Goal: Information Seeking & Learning: Learn about a topic

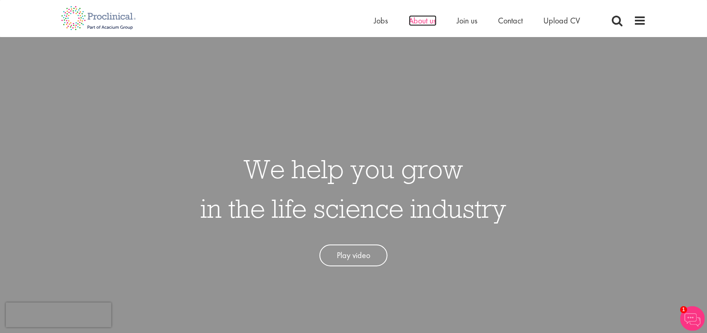
click at [423, 19] on span "About us" at bounding box center [423, 20] width 28 height 11
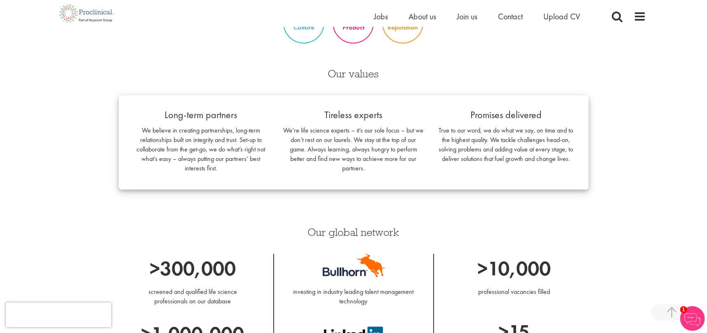
scroll to position [606, 0]
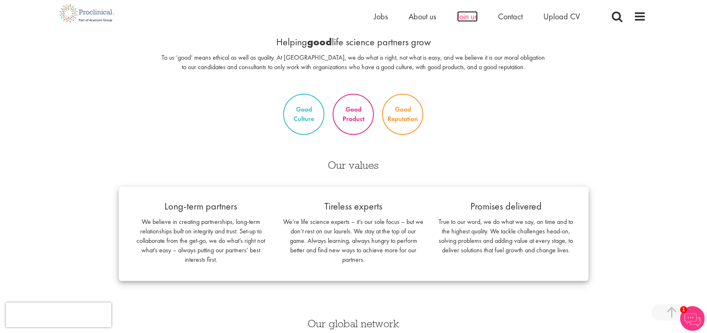
click at [467, 18] on span "Join us" at bounding box center [467, 16] width 21 height 11
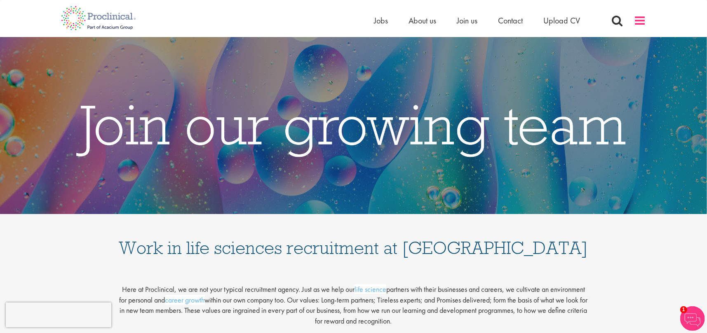
click at [639, 25] on span at bounding box center [640, 20] width 12 height 12
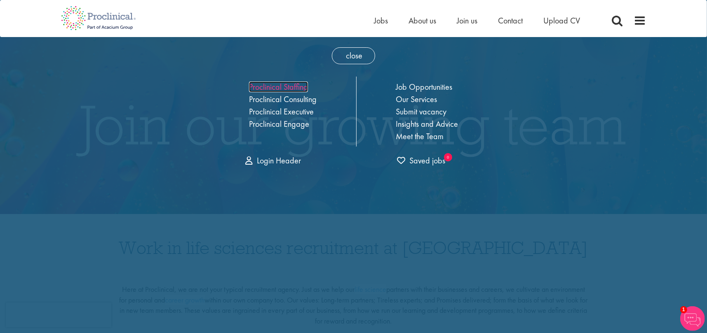
click at [278, 87] on link "Proclinical Staffing" at bounding box center [278, 87] width 59 height 11
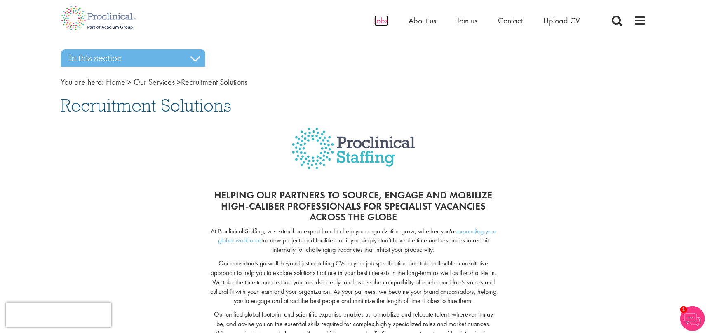
click at [385, 21] on span "Jobs" at bounding box center [381, 20] width 14 height 11
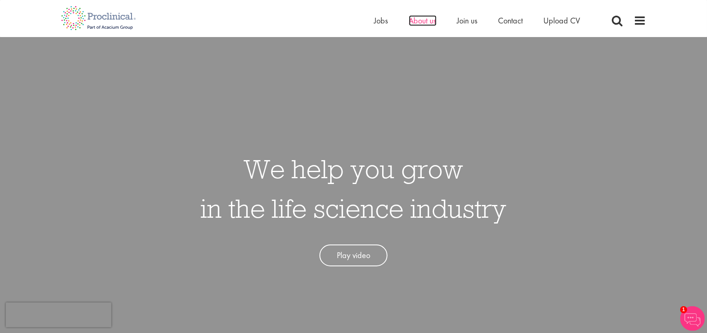
click at [433, 23] on span "About us" at bounding box center [423, 20] width 28 height 11
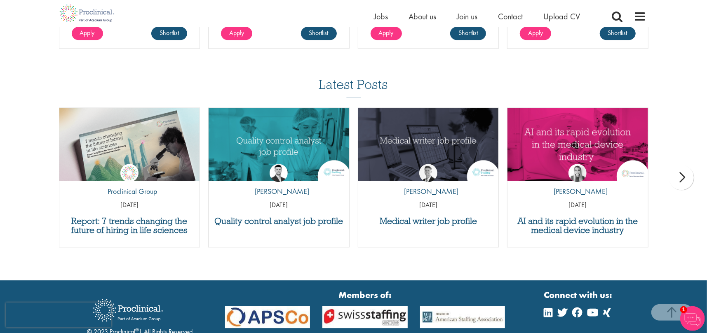
scroll to position [1677, 0]
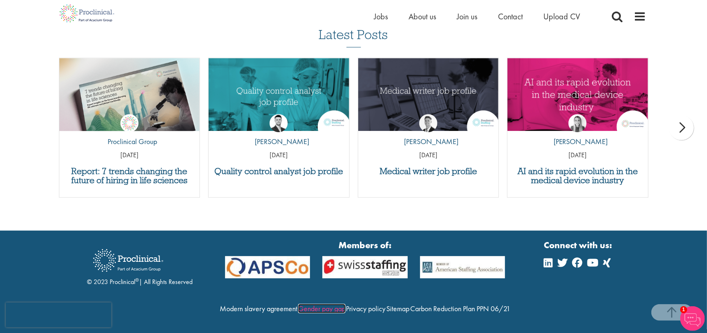
click at [345, 304] on link "Gender pay gap" at bounding box center [321, 308] width 47 height 9
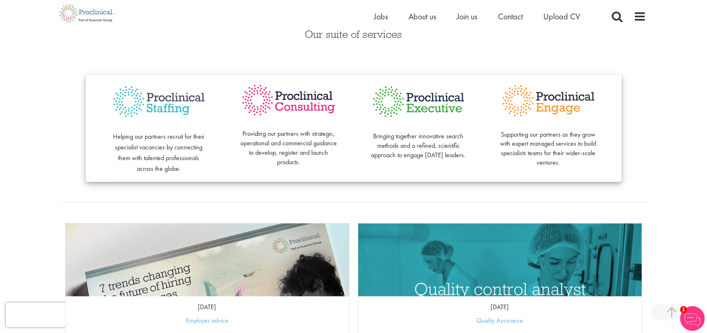
scroll to position [152, 0]
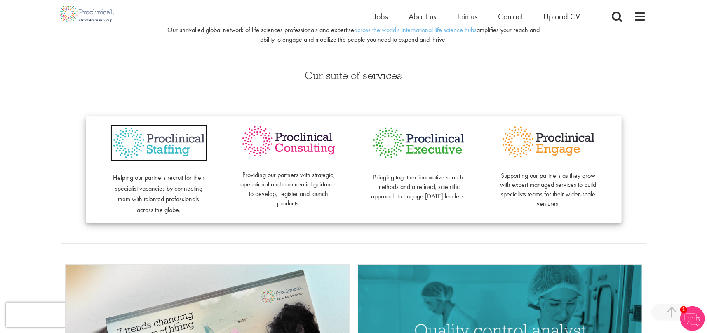
click at [167, 138] on img at bounding box center [158, 143] width 97 height 38
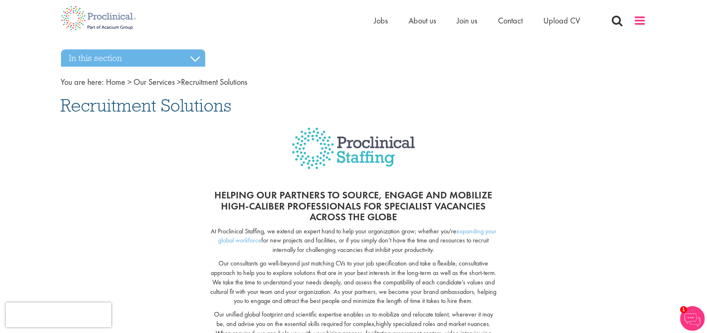
click at [640, 22] on span at bounding box center [640, 20] width 12 height 12
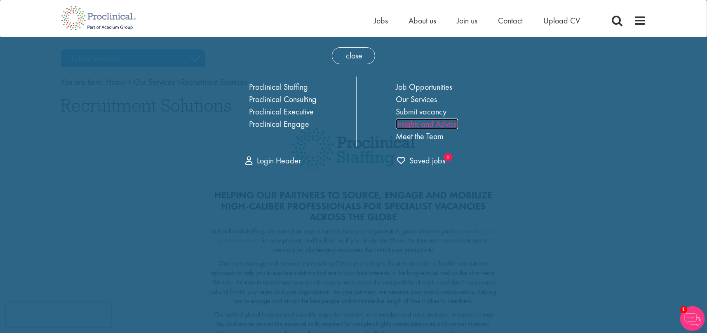
click at [420, 128] on link "Insights and Advice" at bounding box center [427, 124] width 62 height 11
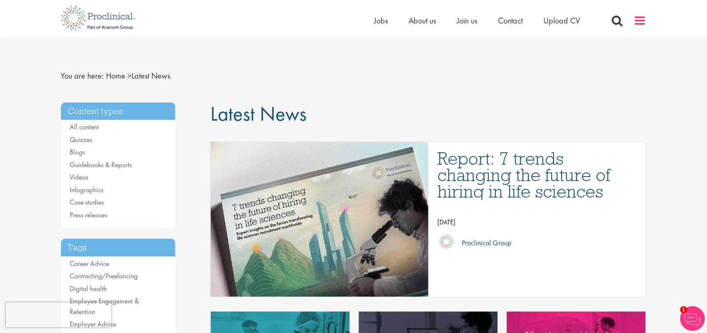
click at [640, 19] on span at bounding box center [640, 20] width 12 height 12
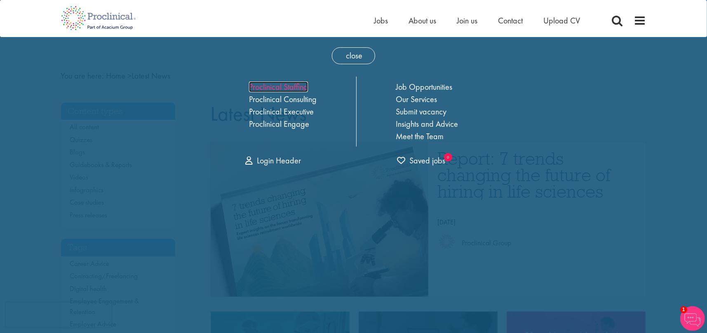
click at [286, 87] on link "Proclinical Staffing" at bounding box center [278, 87] width 59 height 11
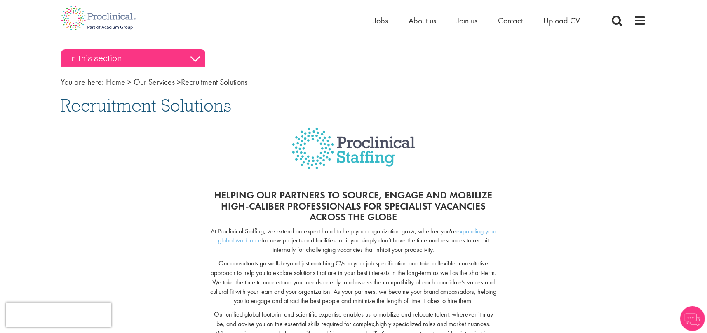
click at [195, 55] on h3 "In this section" at bounding box center [133, 57] width 144 height 17
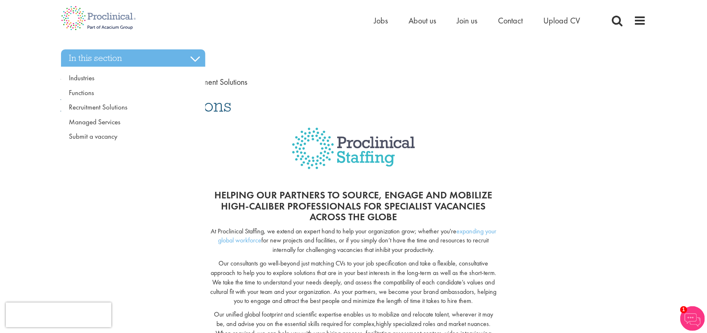
click at [381, 24] on span "Jobs" at bounding box center [381, 20] width 14 height 11
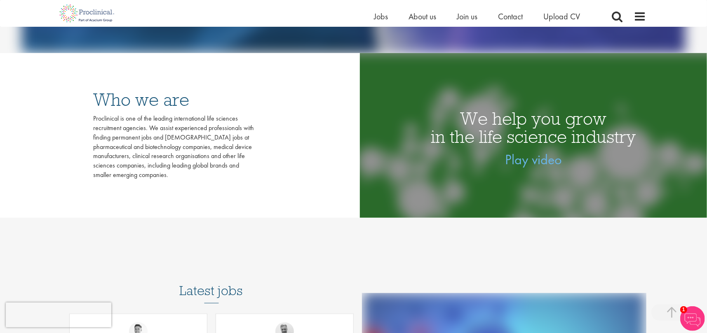
scroll to position [218, 0]
